Goal: Find specific page/section: Find specific page/section

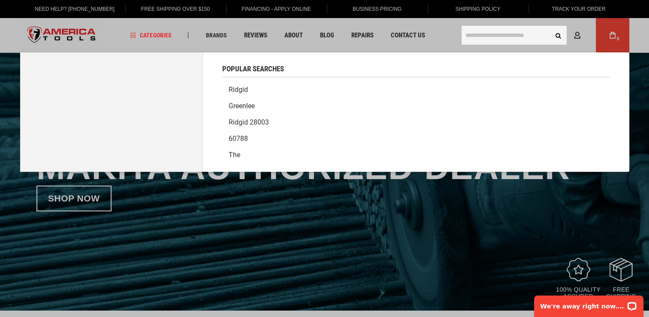
click at [482, 35] on input "text" at bounding box center [514, 35] width 105 height 19
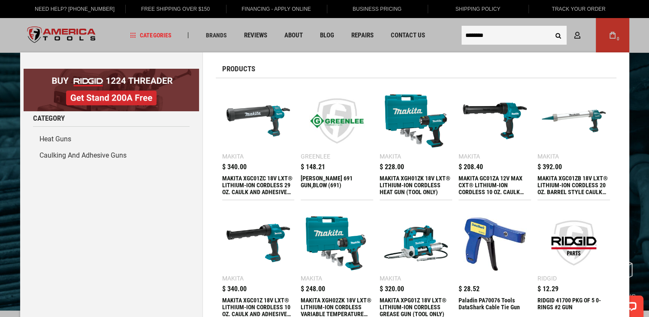
type input "********"
click at [551, 27] on button "Search" at bounding box center [559, 35] width 16 height 16
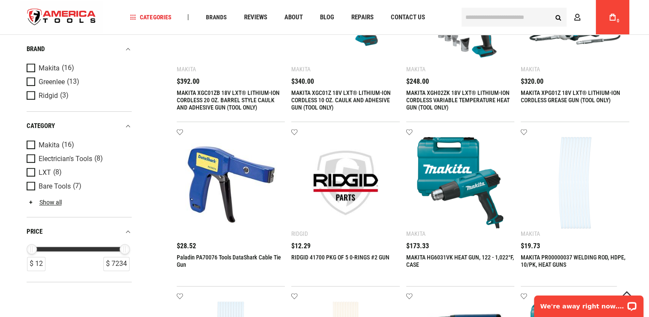
scroll to position [446, 0]
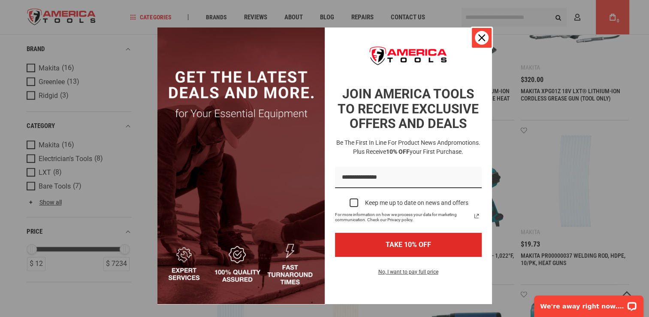
click at [479, 39] on icon "close icon" at bounding box center [482, 37] width 7 height 7
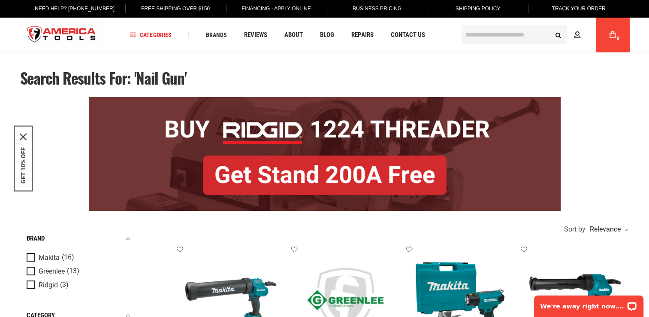
scroll to position [0, 0]
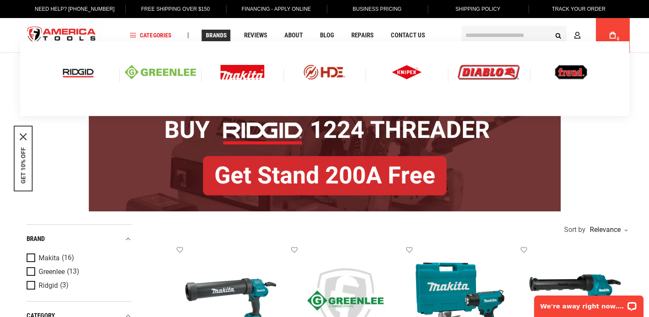
click at [244, 70] on img at bounding box center [243, 72] width 44 height 15
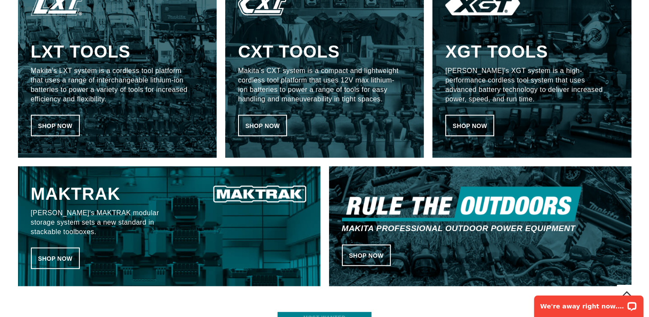
scroll to position [567, 0]
